Goal: Information Seeking & Learning: Learn about a topic

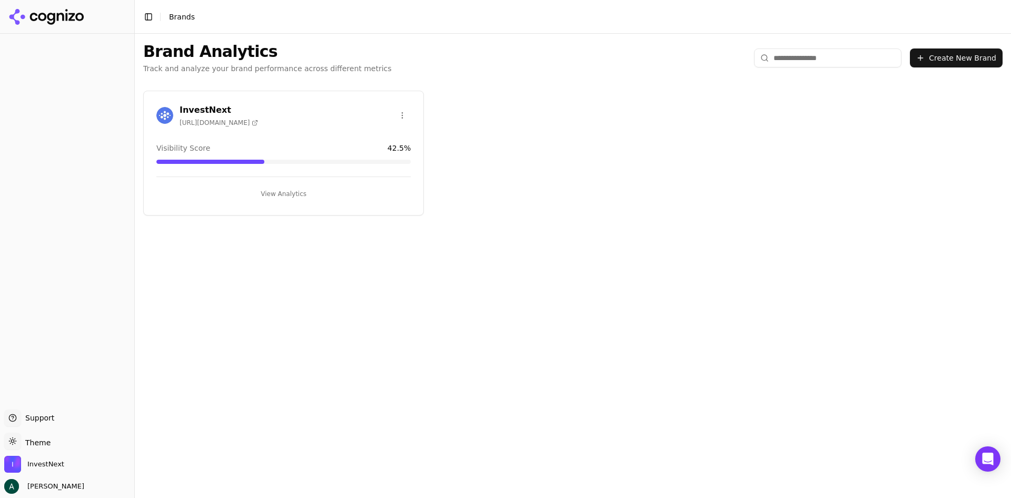
click at [273, 191] on button "View Analytics" at bounding box center [283, 193] width 254 height 17
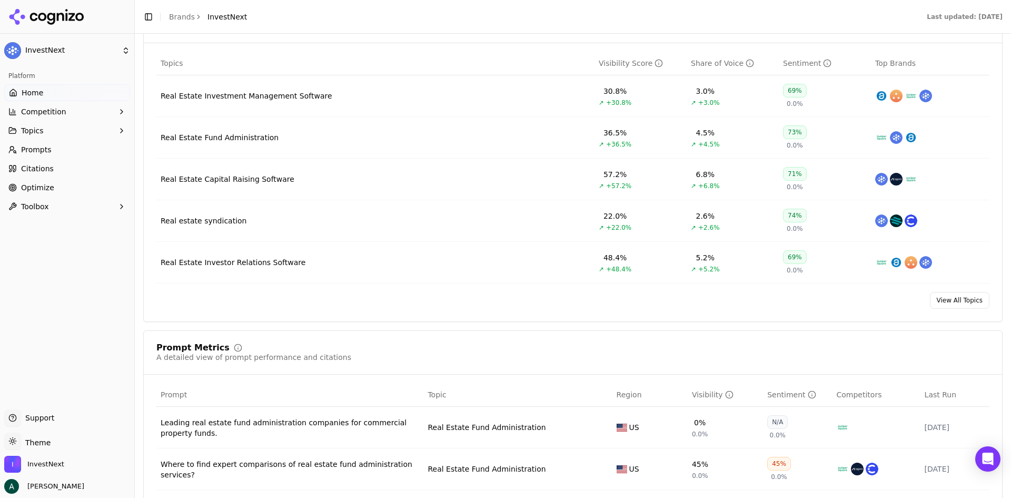
scroll to position [790, 0]
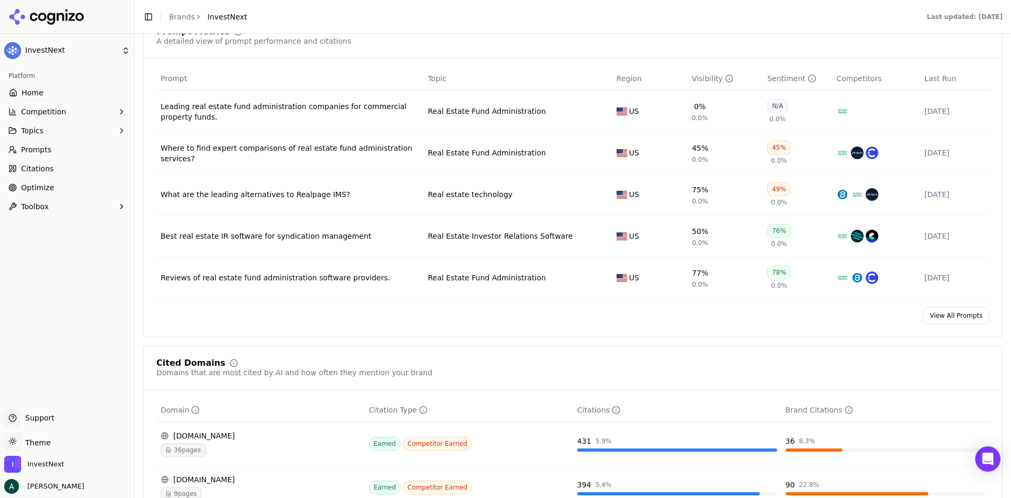
click at [40, 189] on span "Optimize" at bounding box center [37, 187] width 33 height 11
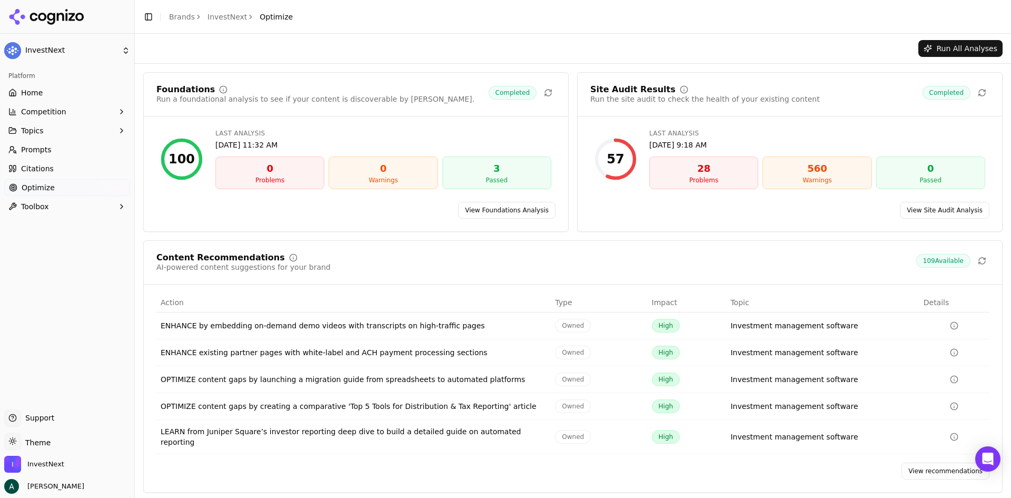
click at [927, 464] on link "View recommendations" at bounding box center [946, 470] width 88 height 17
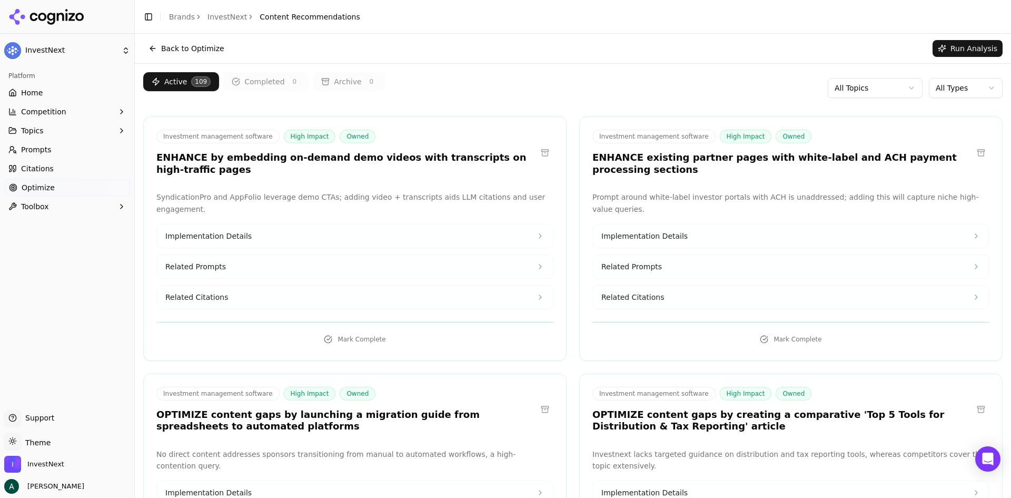
click at [889, 100] on div "Active 109 Completed 0 Archive 0 All Topics All Types" at bounding box center [573, 88] width 860 height 32
click at [890, 94] on html "InvestNext Platform Home Competition Topics Prompts Citations Optimize Toolbox …" at bounding box center [505, 249] width 1011 height 498
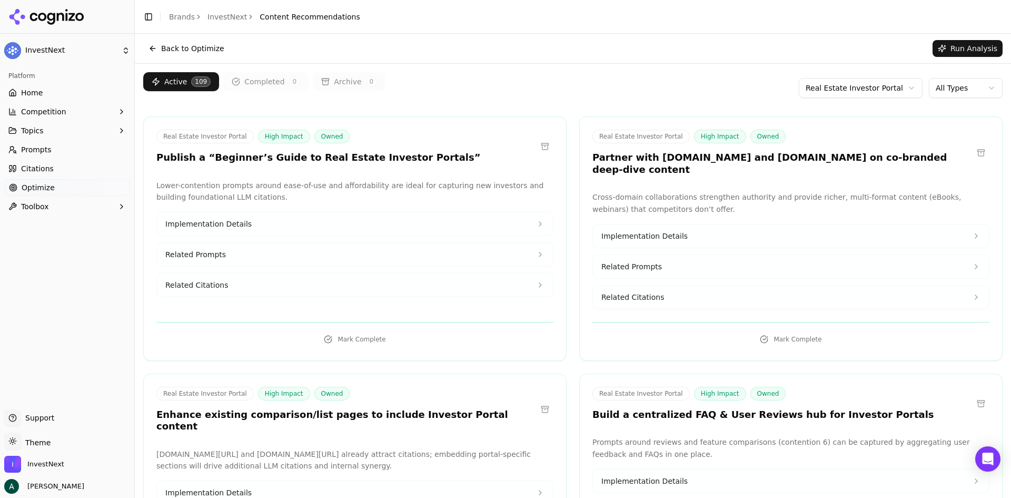
click at [525, 226] on button "Implementation Details" at bounding box center [355, 223] width 396 height 23
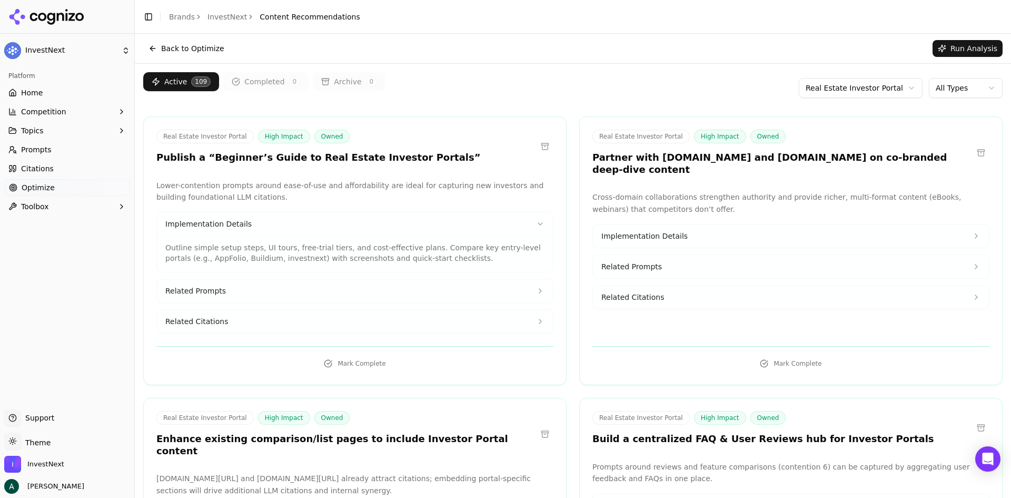
click at [525, 226] on button "Implementation Details" at bounding box center [355, 223] width 396 height 23
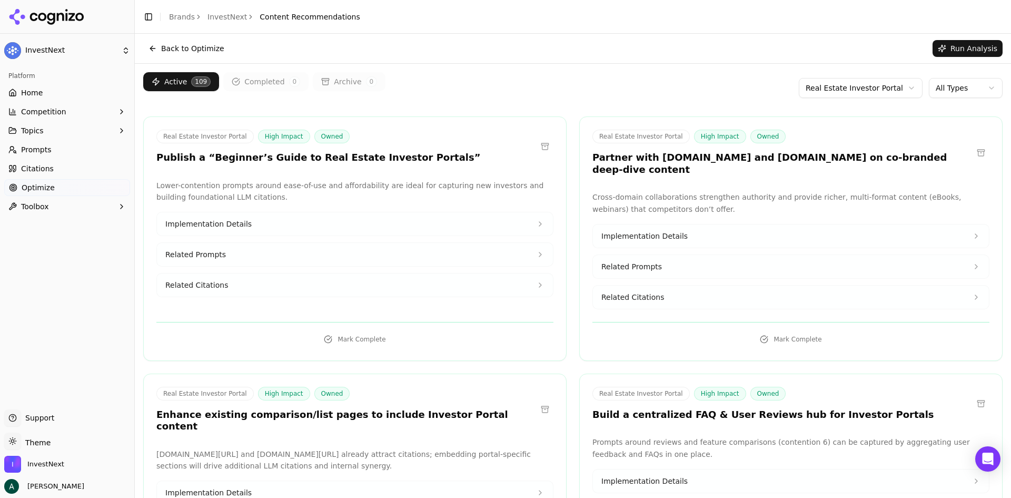
click at [525, 226] on button "Implementation Details" at bounding box center [355, 223] width 396 height 23
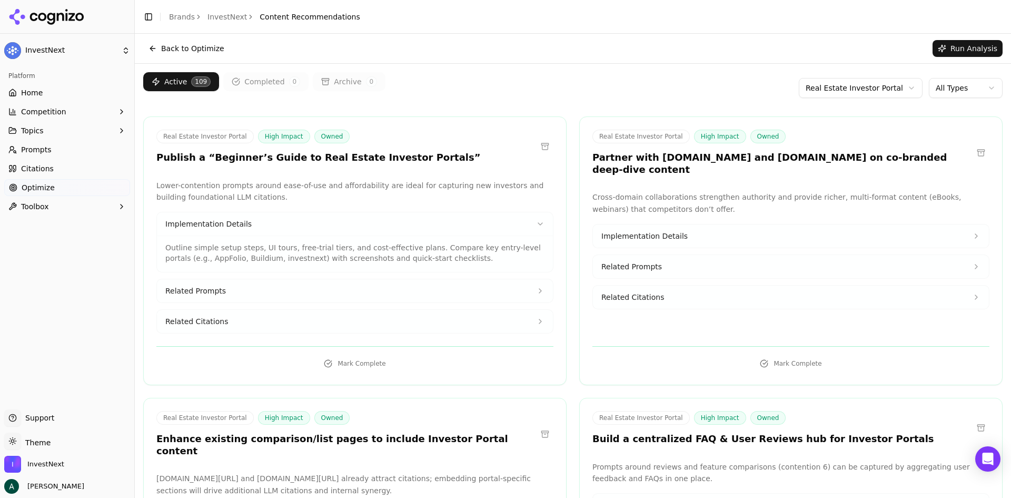
click at [500, 288] on button "Related Prompts" at bounding box center [355, 290] width 396 height 23
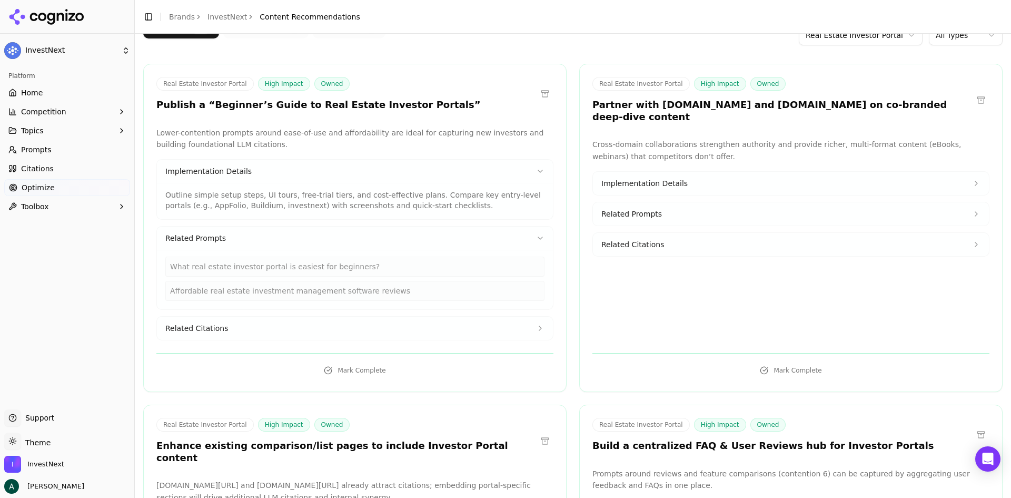
scroll to position [105, 0]
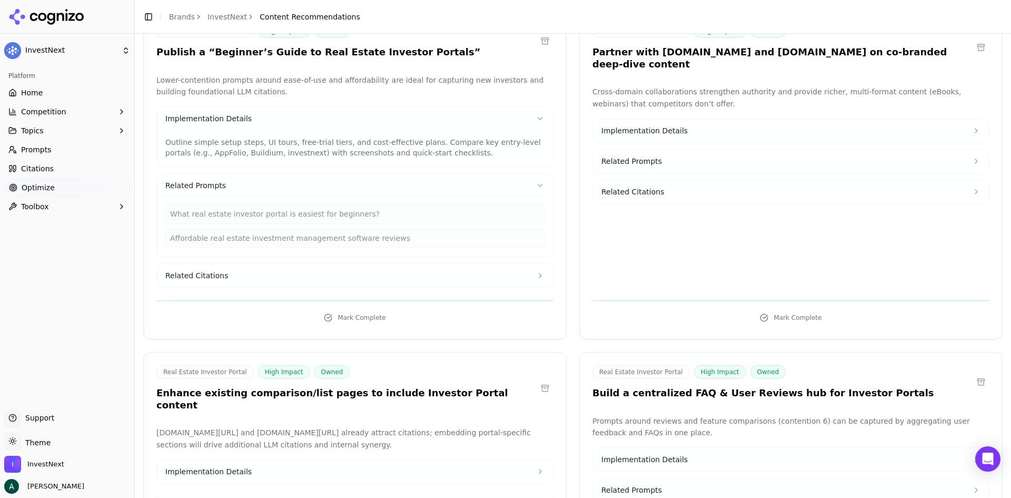
click at [432, 276] on button "Related Citations" at bounding box center [355, 275] width 396 height 23
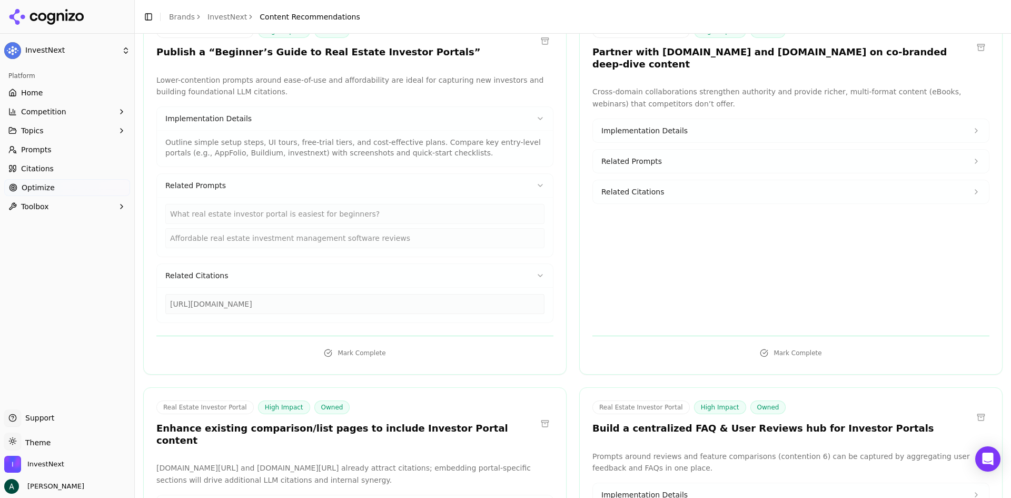
click at [530, 188] on button "Related Prompts" at bounding box center [355, 185] width 396 height 23
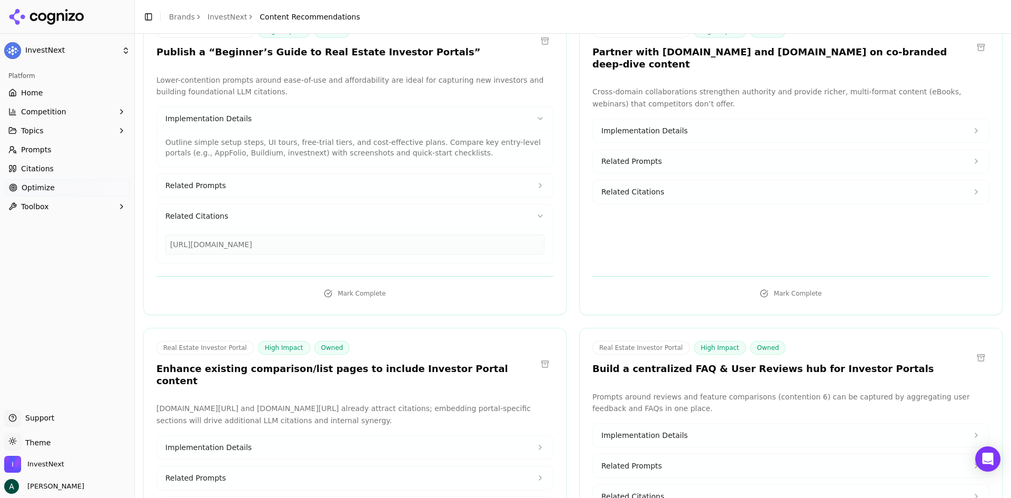
click at [534, 123] on button "Implementation Details" at bounding box center [355, 118] width 396 height 23
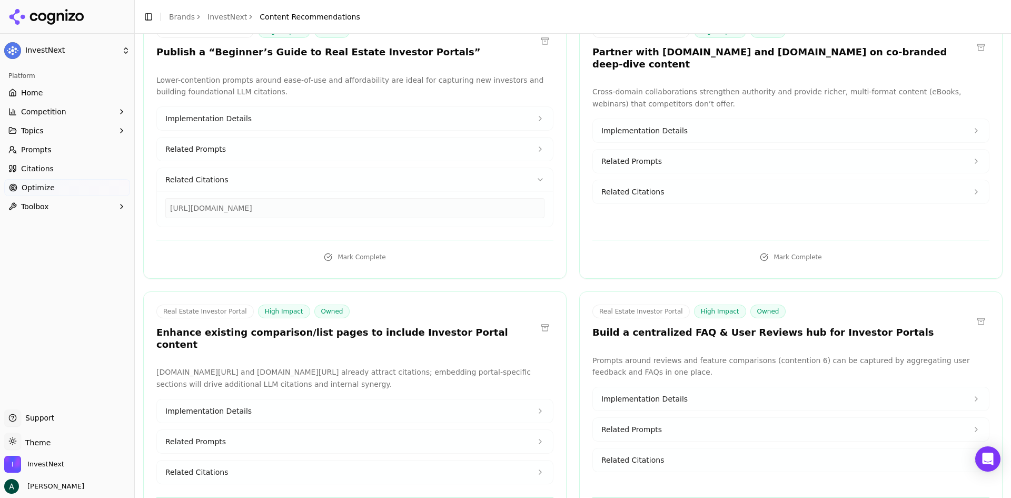
click at [536, 182] on icon at bounding box center [540, 179] width 8 height 8
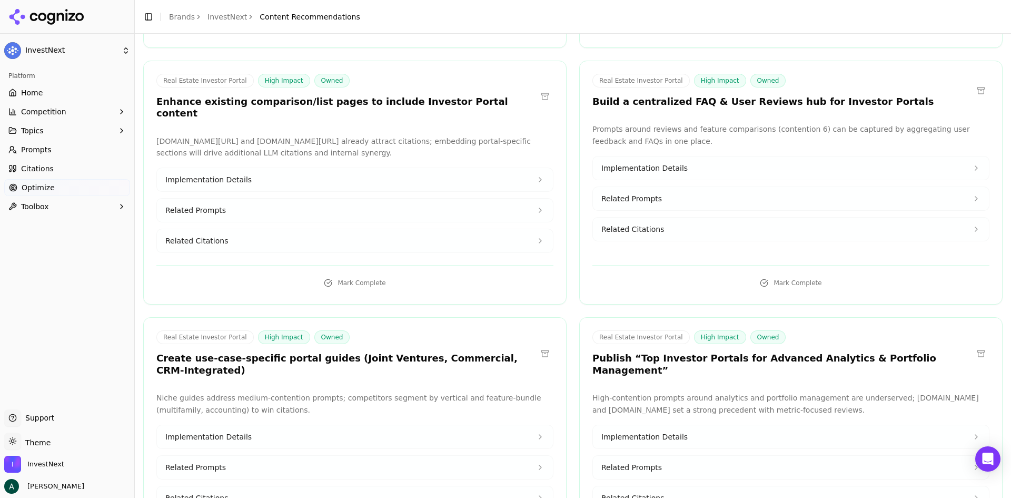
scroll to position [316, 0]
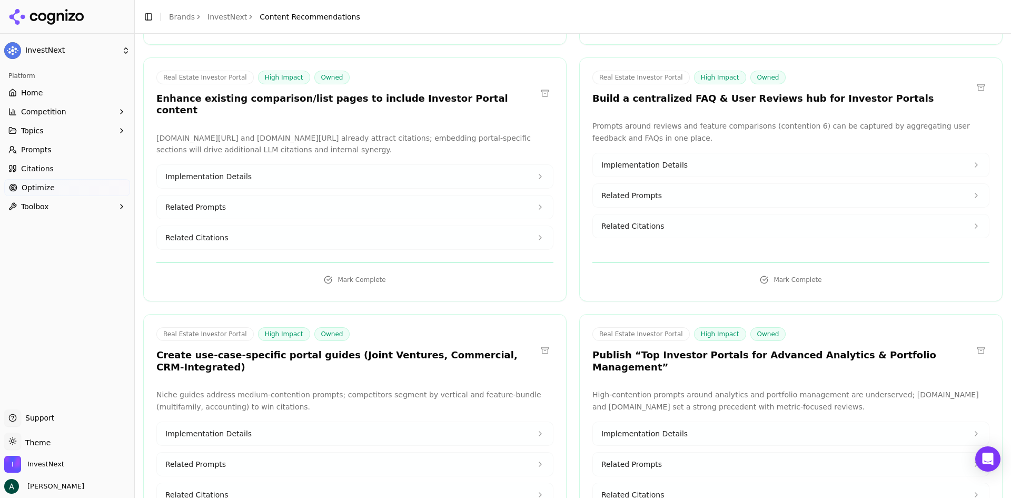
click at [676, 160] on span "Implementation Details" at bounding box center [645, 165] width 86 height 11
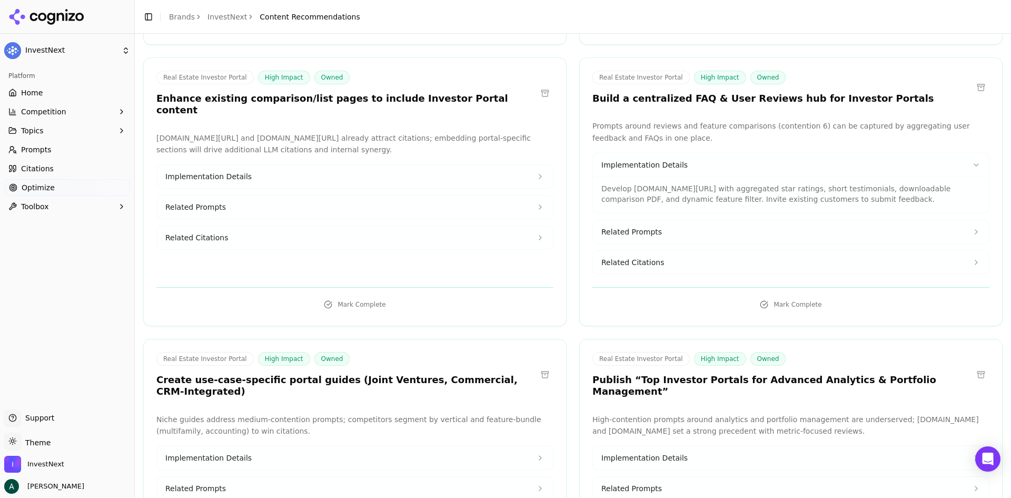
click at [667, 220] on button "Related Prompts" at bounding box center [791, 231] width 396 height 23
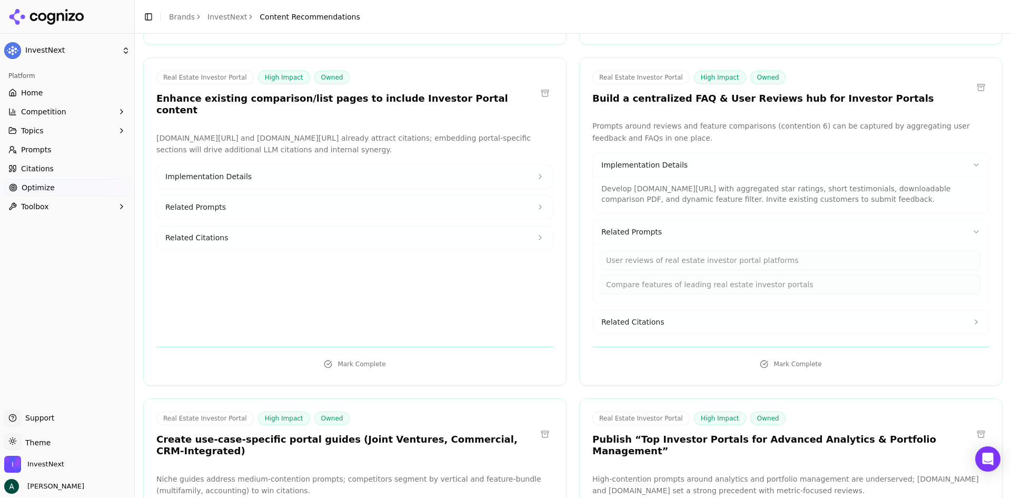
scroll to position [369, 0]
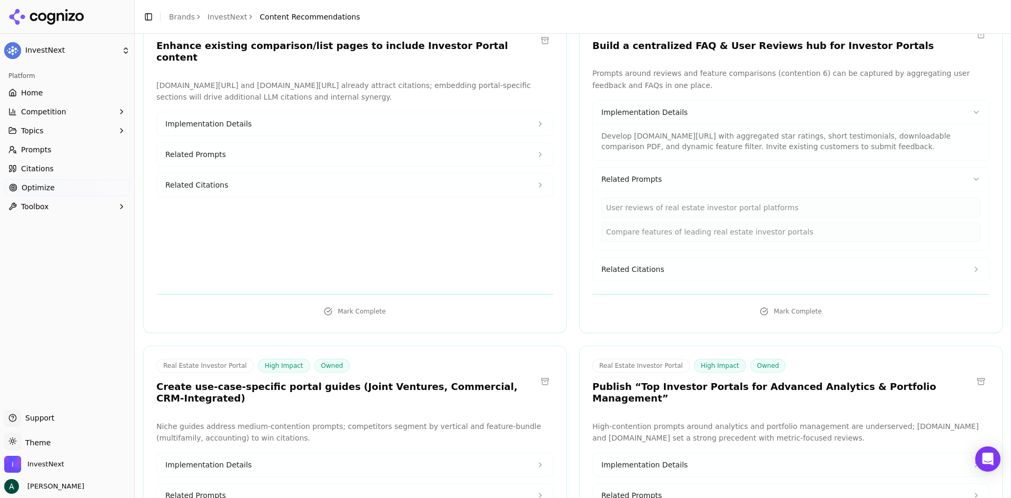
click at [663, 258] on button "Related Citations" at bounding box center [791, 269] width 396 height 23
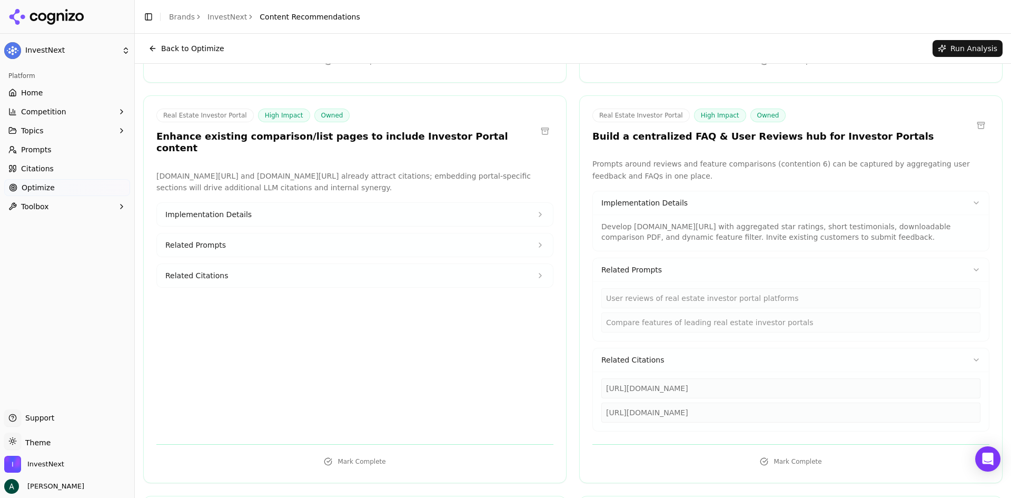
scroll to position [263, 0]
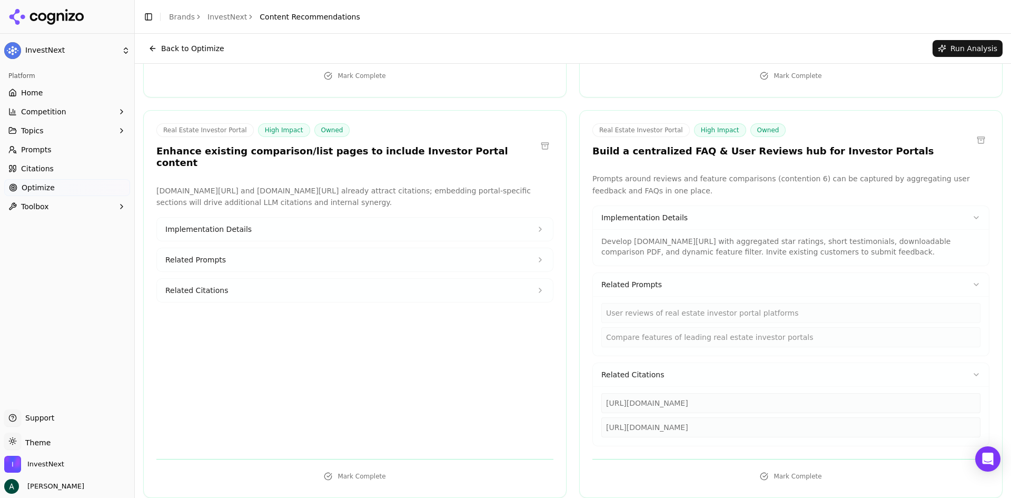
click at [435, 218] on button "Implementation Details" at bounding box center [355, 229] width 396 height 23
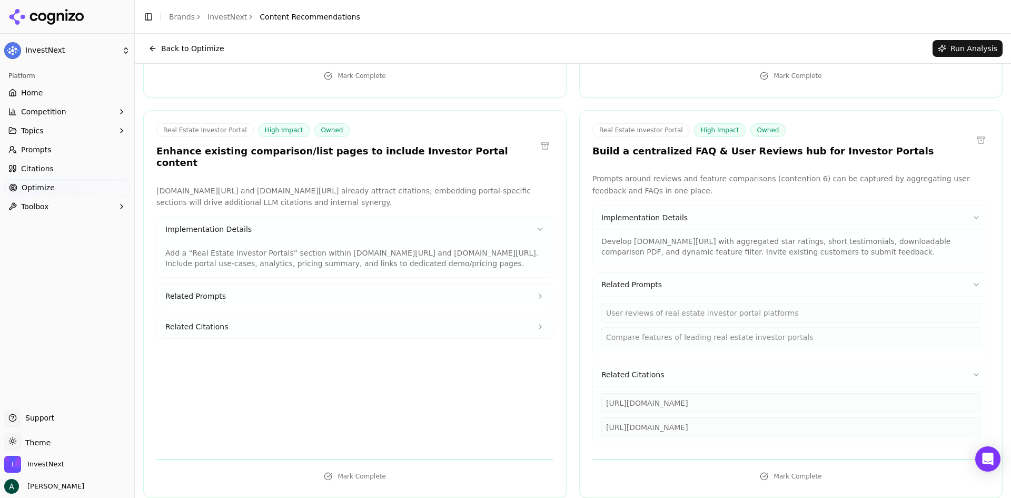
click at [402, 284] on button "Related Prompts" at bounding box center [355, 295] width 396 height 23
click at [372, 350] on button "Related Citations" at bounding box center [355, 361] width 396 height 23
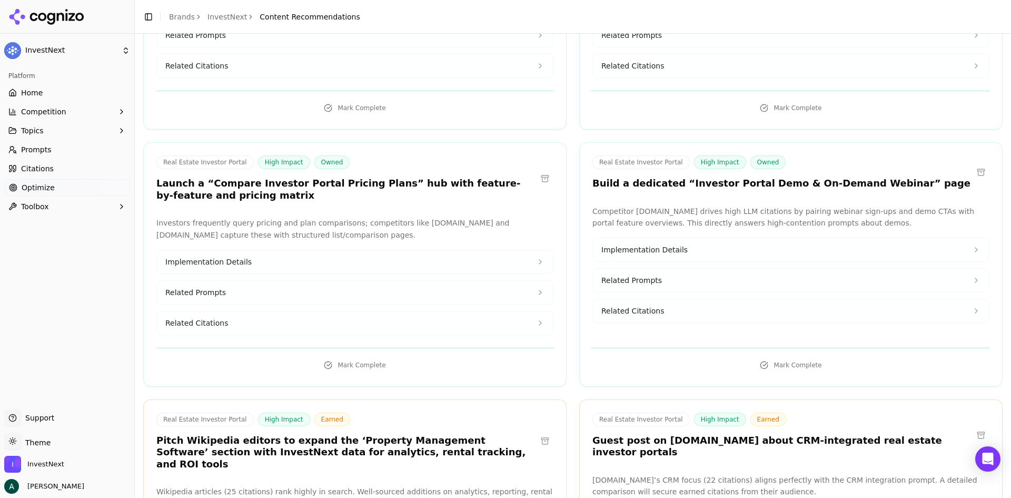
scroll to position [895, 0]
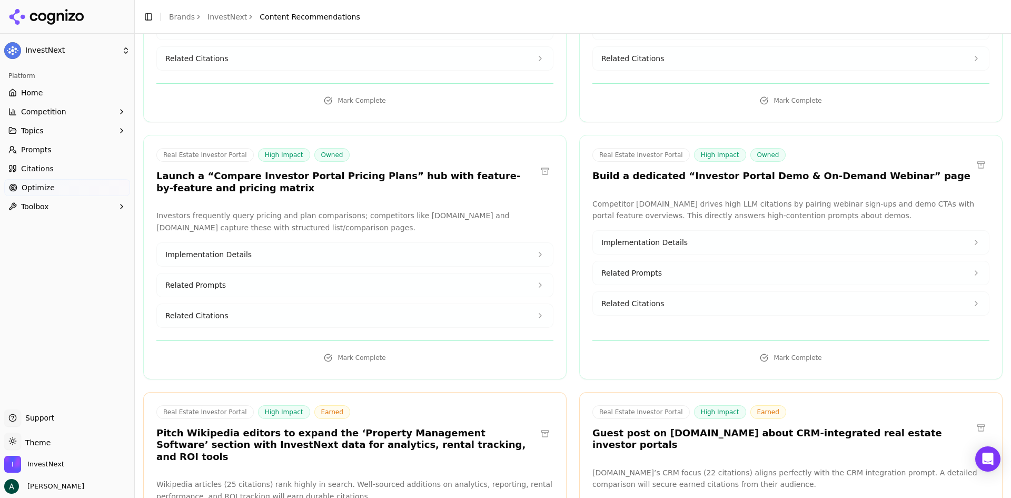
click at [466, 243] on button "Implementation Details" at bounding box center [355, 254] width 396 height 23
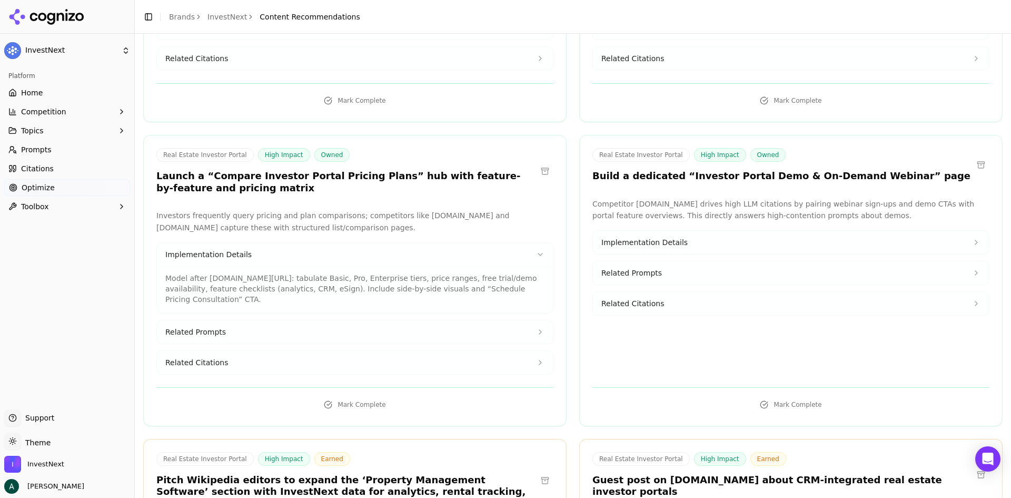
click at [448, 320] on button "Related Prompts" at bounding box center [355, 331] width 396 height 23
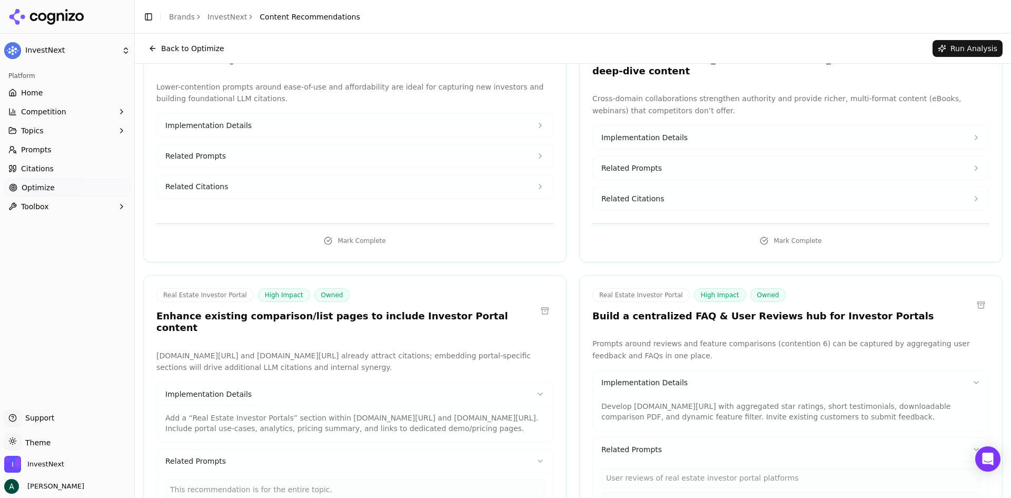
scroll to position [0, 0]
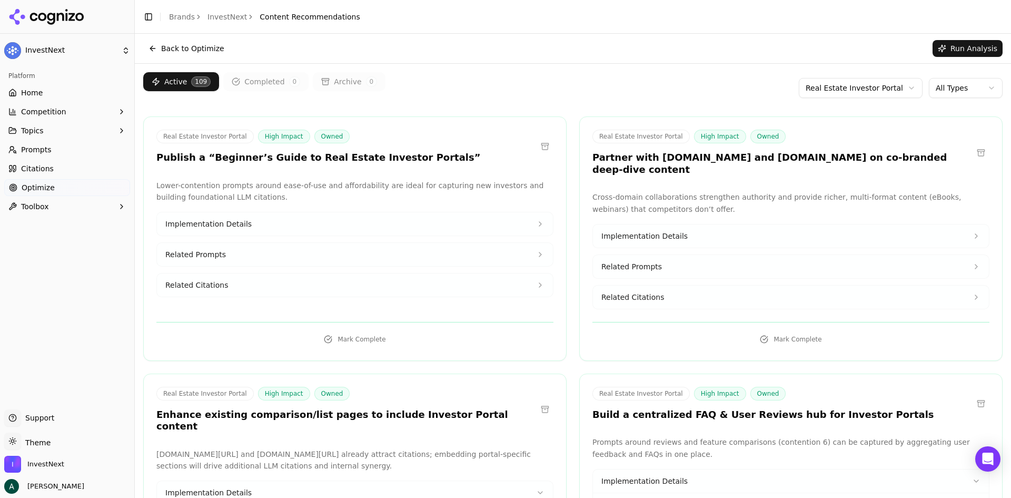
click at [950, 85] on html "InvestNext Platform Home Competition Topics Prompts Citations Optimize Toolbox …" at bounding box center [505, 249] width 1011 height 498
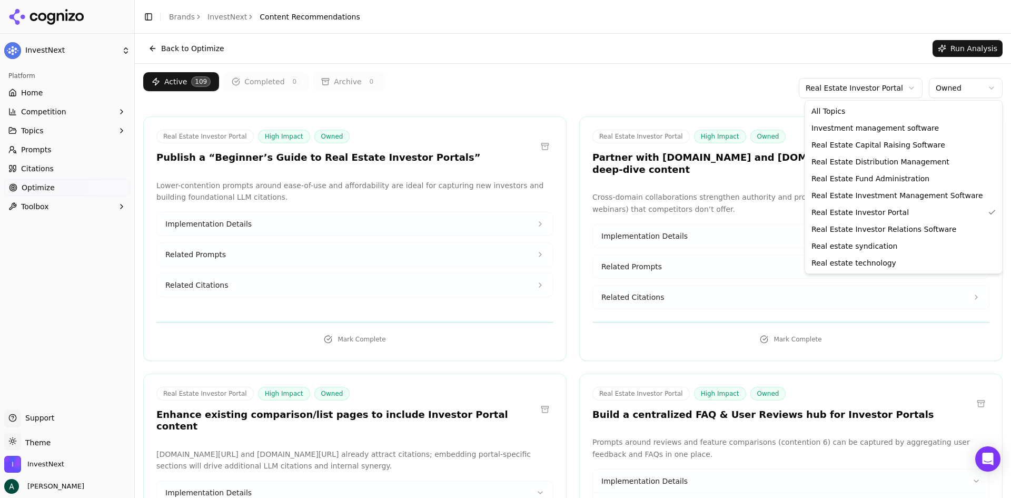
click at [863, 92] on html "InvestNext Platform Home Competition Topics Prompts Citations Optimize Toolbox …" at bounding box center [505, 249] width 1011 height 498
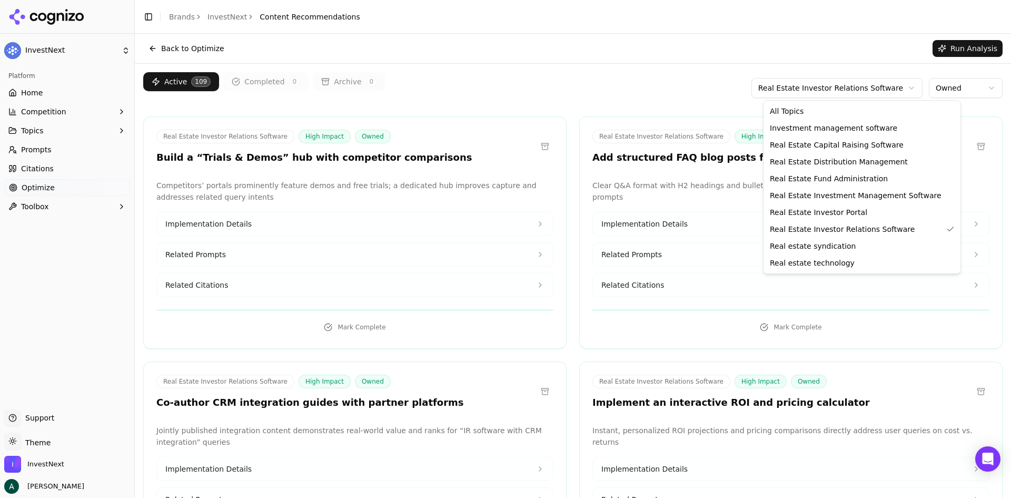
click at [830, 82] on html "InvestNext Platform Home Competition Topics Prompts Citations Optimize Toolbox …" at bounding box center [505, 249] width 1011 height 498
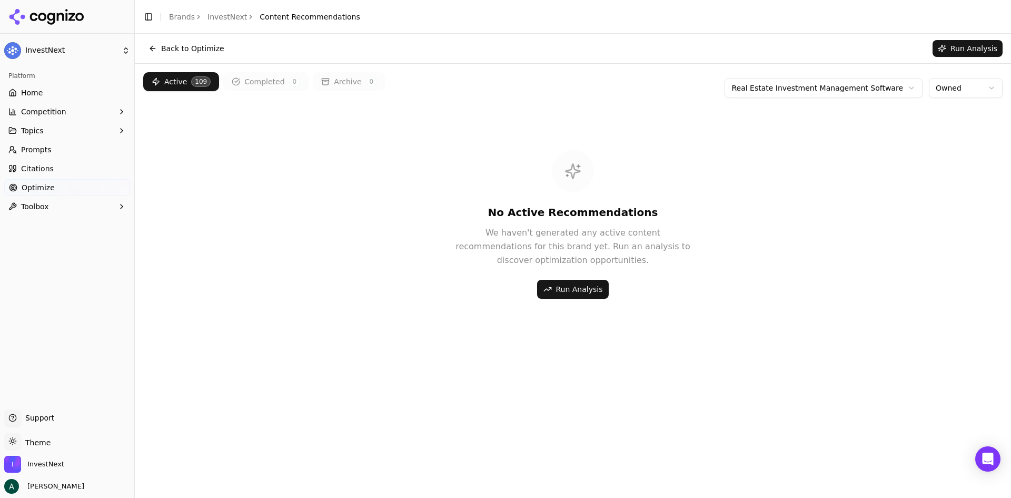
click at [801, 89] on html "InvestNext Platform Home Competition Topics Prompts Citations Optimize Toolbox …" at bounding box center [505, 249] width 1011 height 498
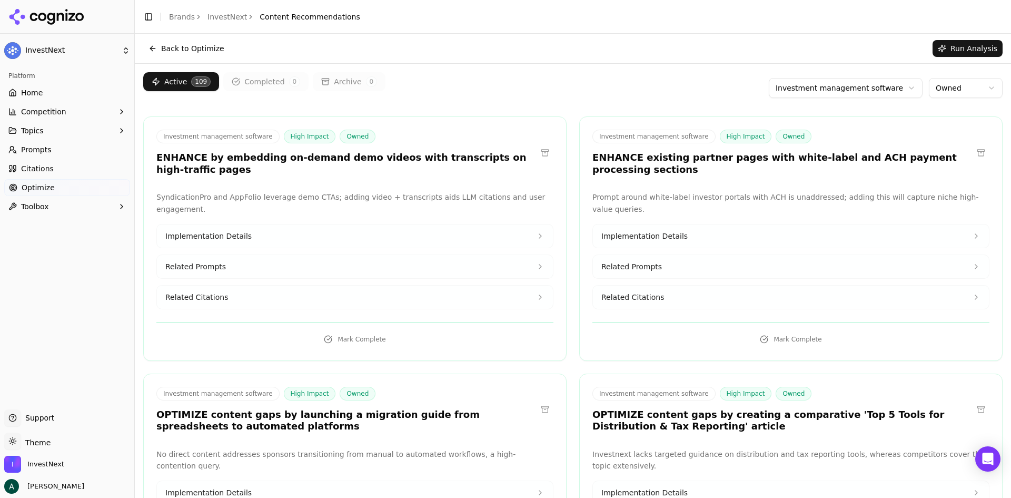
click at [825, 83] on html "InvestNext Platform Home Competition Topics Prompts Citations Optimize Toolbox …" at bounding box center [505, 249] width 1011 height 498
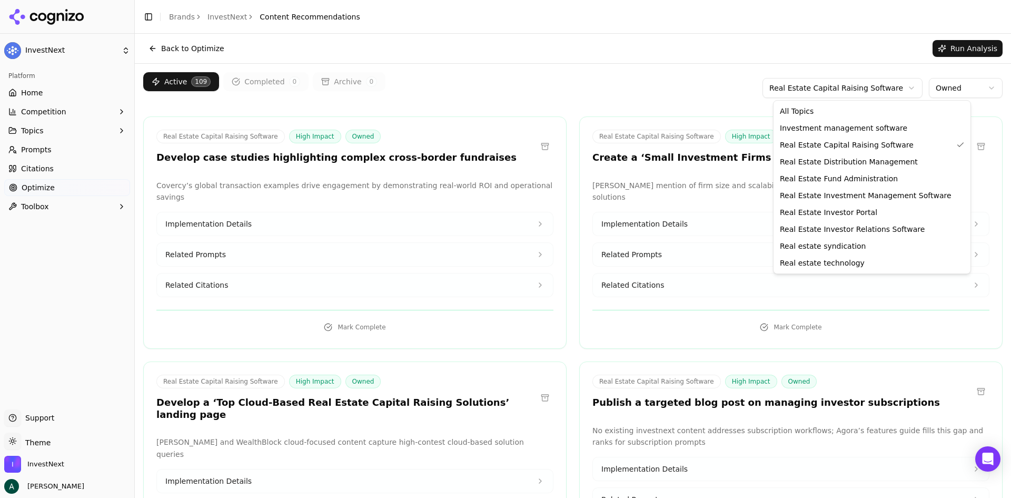
click at [818, 85] on html "InvestNext Platform Home Competition Topics Prompts Citations Optimize Toolbox …" at bounding box center [505, 249] width 1011 height 498
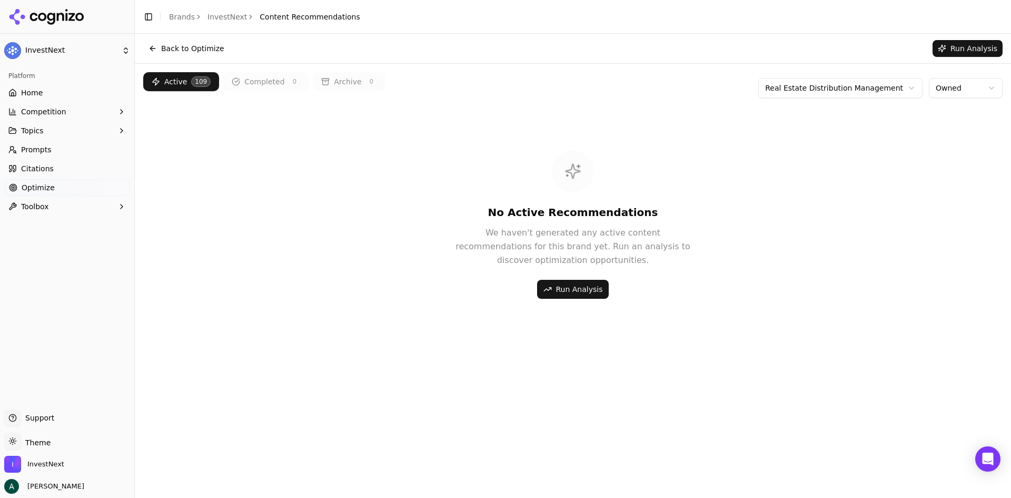
click at [832, 98] on div "Active 109 Completed 0 Archive 0 Real Estate Distribution Management Owned" at bounding box center [573, 88] width 860 height 32
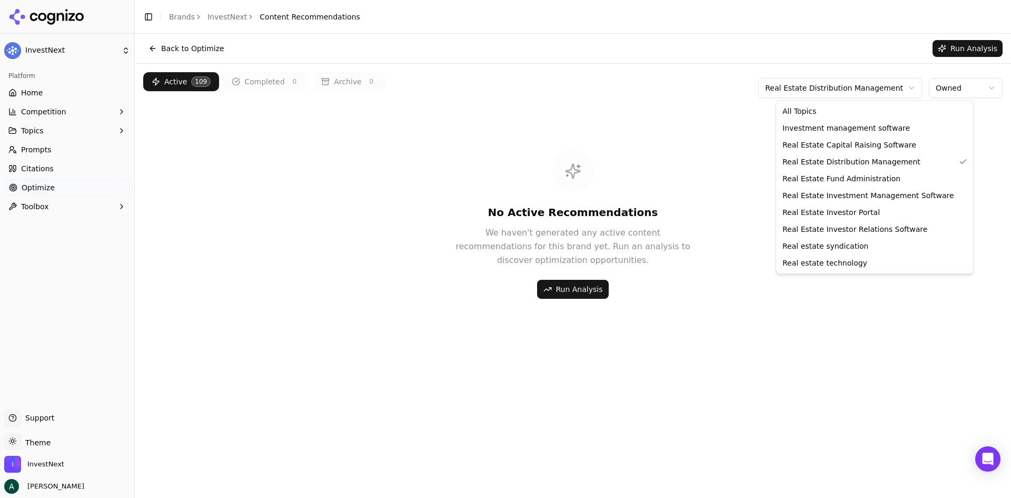
click at [841, 94] on html "InvestNext Platform Home Competition Topics Prompts Citations Optimize Toolbox …" at bounding box center [505, 249] width 1011 height 498
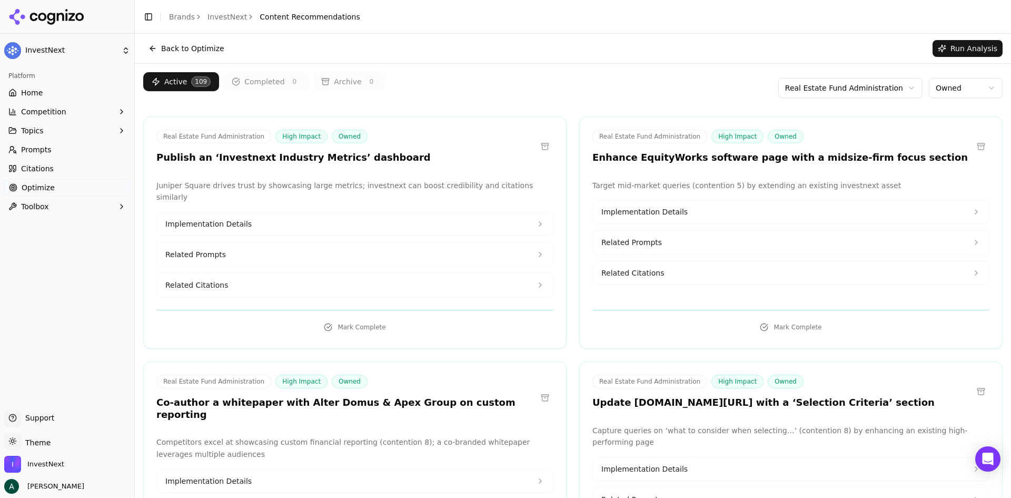
click at [838, 91] on html "InvestNext Platform Home Competition Topics Prompts Citations Optimize Toolbox …" at bounding box center [505, 249] width 1011 height 498
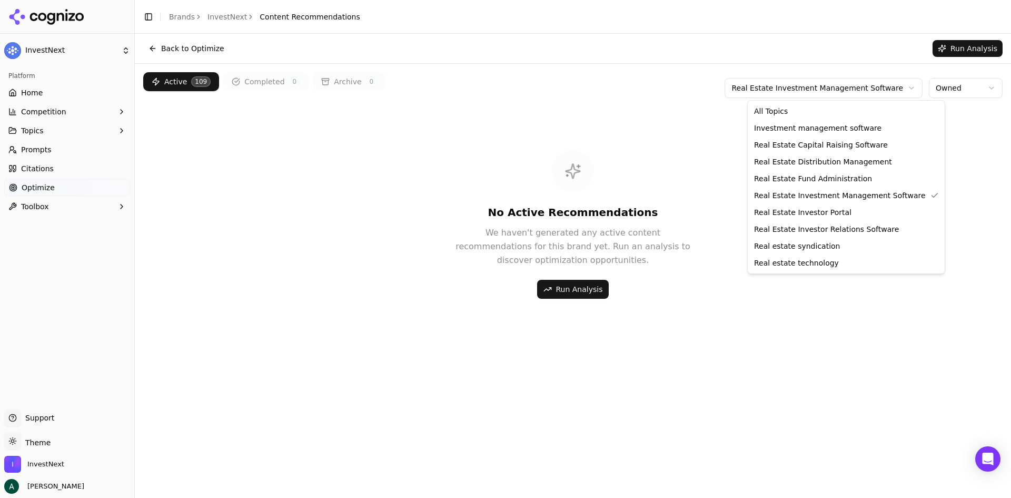
click at [827, 90] on html "InvestNext Platform Home Competition Topics Prompts Citations Optimize Toolbox …" at bounding box center [505, 249] width 1011 height 498
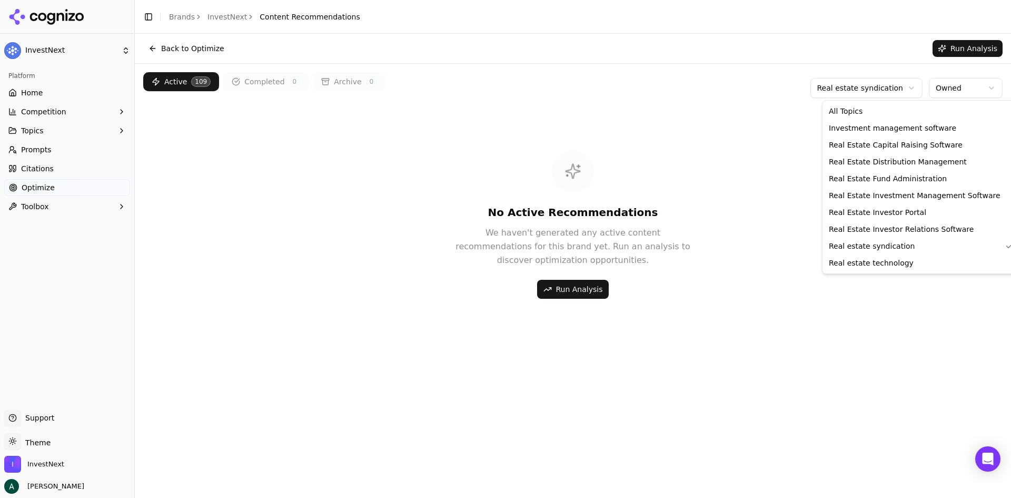
click at [842, 84] on html "InvestNext Platform Home Competition Topics Prompts Citations Optimize Toolbox …" at bounding box center [505, 249] width 1011 height 498
click at [865, 87] on html "InvestNext Platform Home Competition Topics Prompts Citations Optimize Toolbox …" at bounding box center [505, 249] width 1011 height 498
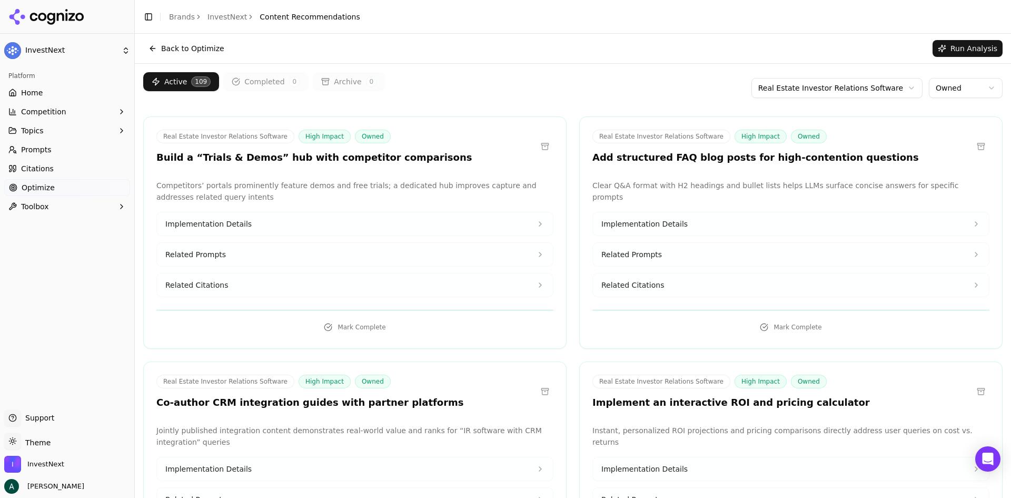
click at [544, 126] on div "Real Estate Investor Relations Software High Impact Owned Build a “Trials & Dem…" at bounding box center [354, 232] width 423 height 232
click at [914, 136] on div "Real Estate Investor Relations Software High Impact Owned Add structured FAQ bl…" at bounding box center [791, 147] width 397 height 34
click at [326, 251] on button "Related Prompts" at bounding box center [355, 254] width 396 height 23
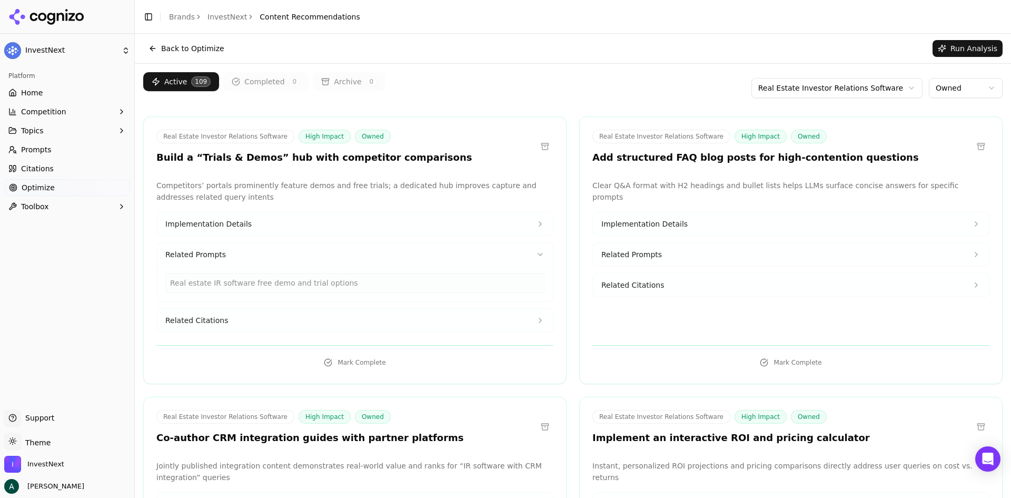
click at [321, 228] on button "Implementation Details" at bounding box center [355, 223] width 396 height 23
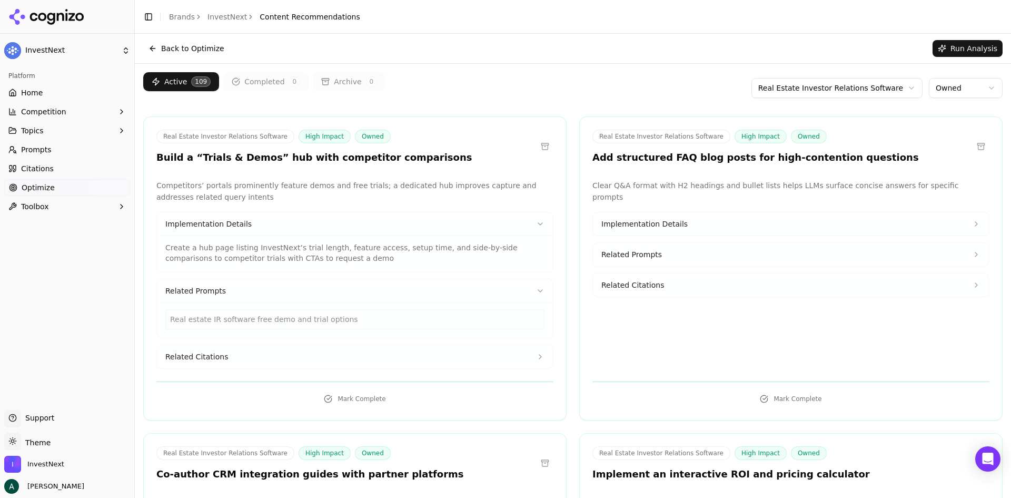
click at [311, 356] on button "Related Citations" at bounding box center [355, 356] width 396 height 23
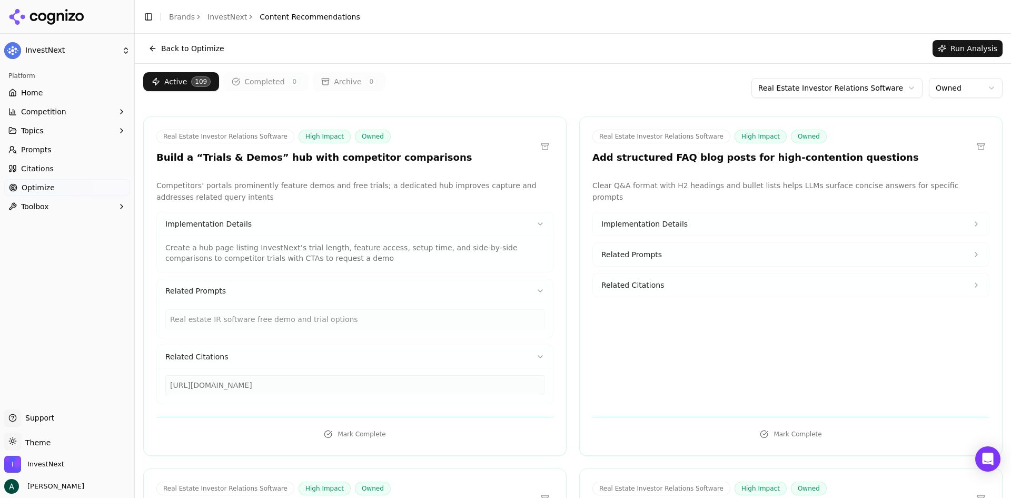
click at [525, 131] on div "Real Estate Investor Relations Software High Impact Owned Build a “Trials & Dem…" at bounding box center [354, 147] width 397 height 34
click at [928, 132] on div "Real Estate Investor Relations Software High Impact Owned Add structured FAQ bl…" at bounding box center [791, 147] width 397 height 34
click at [51, 205] on button "Toolbox" at bounding box center [67, 206] width 126 height 17
click at [47, 240] on span "View All" at bounding box center [68, 240] width 92 height 11
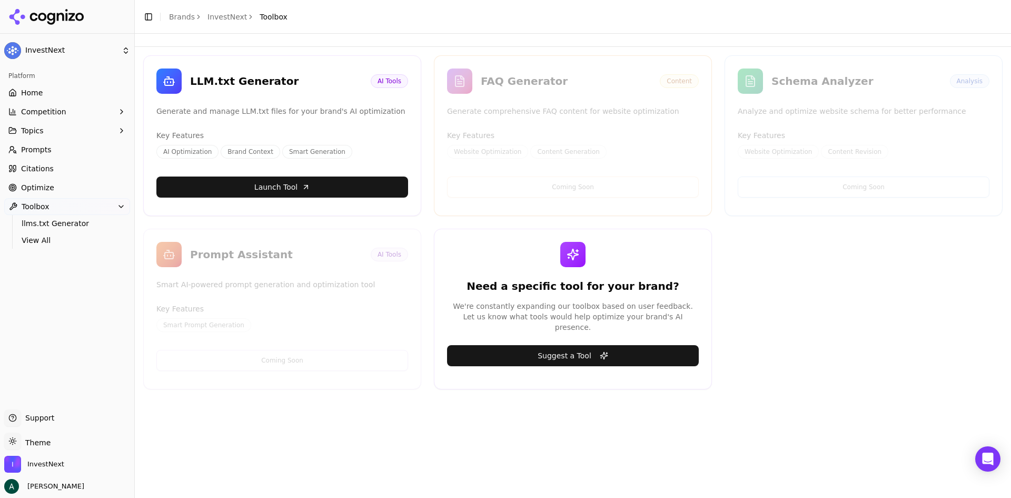
click at [592, 186] on div "Coming Soon" at bounding box center [573, 187] width 277 height 32
click at [847, 188] on div "Coming Soon" at bounding box center [863, 187] width 277 height 32
